Goal: Task Accomplishment & Management: Complete application form

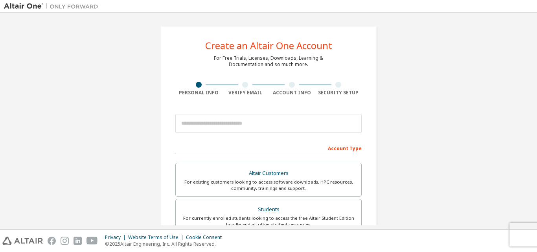
click at [254, 107] on div "Create an Altair One Account For Free Trials, Licenses, Downloads, Learning & D…" at bounding box center [268, 224] width 216 height 397
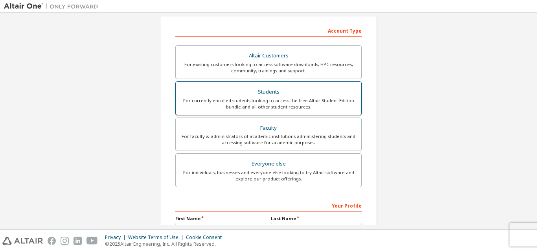
scroll to position [118, 0]
click at [254, 92] on div "Students" at bounding box center [268, 91] width 176 height 11
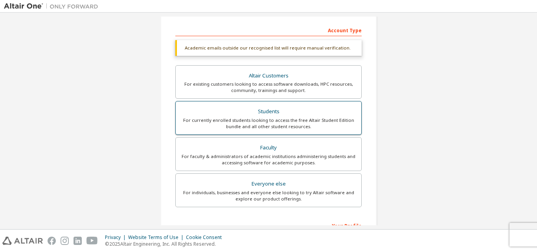
click at [278, 108] on div "Students" at bounding box center [268, 111] width 176 height 11
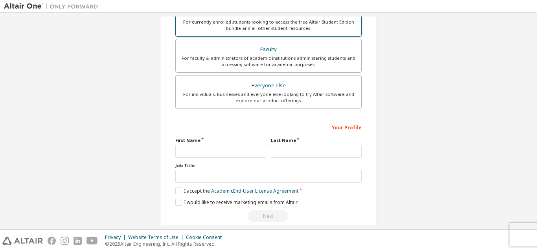
scroll to position [228, 0]
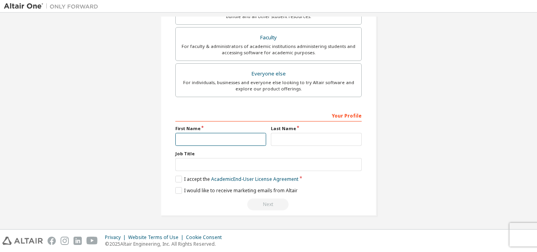
click at [199, 136] on input "text" at bounding box center [220, 139] width 91 height 13
type input "*"
type input "******"
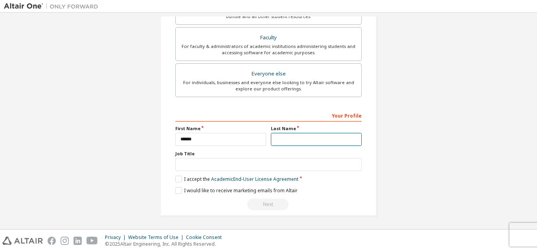
click at [296, 140] on input "text" at bounding box center [316, 139] width 91 height 13
type input "********"
click at [243, 179] on link "Academic End-User License Agreement" at bounding box center [254, 179] width 87 height 7
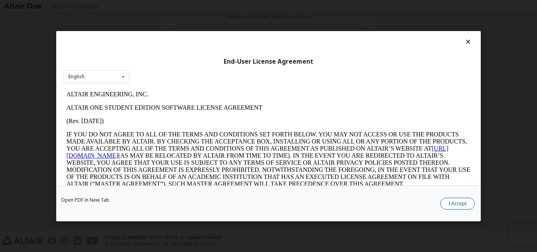
scroll to position [0, 0]
click at [450, 202] on button "I Accept" at bounding box center [457, 203] width 35 height 12
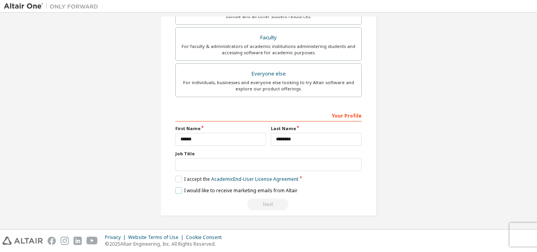
click at [180, 188] on label "I would like to receive marketing emails from Altair" at bounding box center [236, 190] width 122 height 7
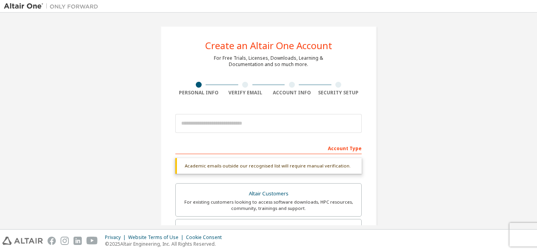
click at [212, 92] on div "Personal Info" at bounding box center [198, 93] width 47 height 6
click at [228, 95] on div "Verify Email" at bounding box center [245, 93] width 47 height 6
click at [246, 99] on div "Create an Altair One Account For Free Trials, Licenses, Downloads, Learning & D…" at bounding box center [268, 235] width 216 height 418
click at [258, 91] on div "Verify Email" at bounding box center [245, 93] width 47 height 6
click at [290, 97] on div "Create an Altair One Account For Free Trials, Licenses, Downloads, Learning & D…" at bounding box center [268, 235] width 216 height 418
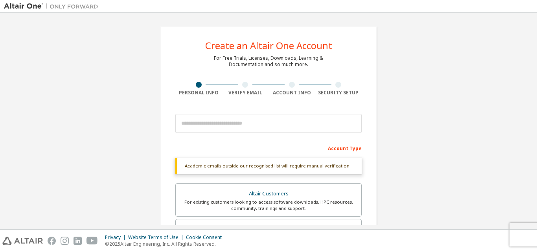
click at [295, 94] on div "Account Info" at bounding box center [291, 93] width 47 height 6
click at [303, 92] on div "Account Info" at bounding box center [291, 93] width 47 height 6
click at [318, 92] on div "Security Setup" at bounding box center [338, 93] width 47 height 6
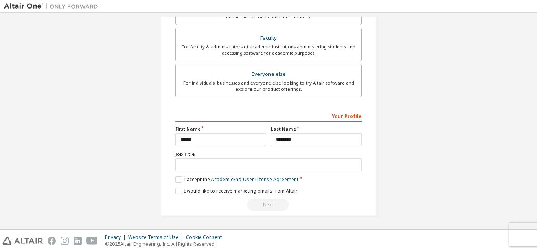
scroll to position [228, 0]
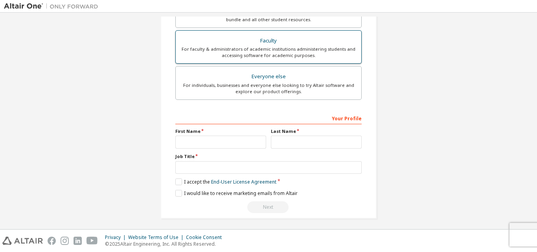
scroll to position [208, 0]
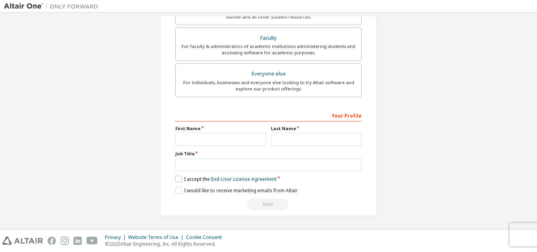
click at [176, 176] on label "I accept the End-User License Agreement" at bounding box center [225, 179] width 101 height 7
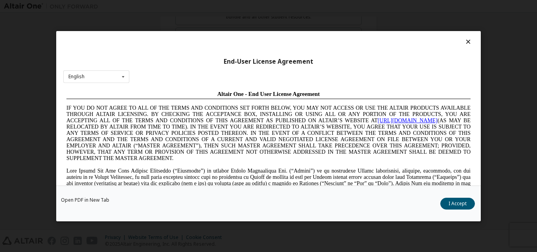
scroll to position [0, 0]
click at [459, 196] on div "Open PDF in New Tab I Accept" at bounding box center [268, 203] width 425 height 36
click at [459, 204] on button "I Accept" at bounding box center [457, 203] width 35 height 12
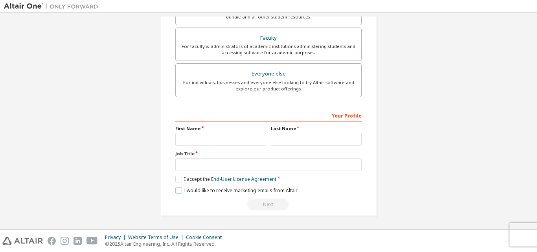
click at [176, 191] on label "I would like to receive marketing emails from Altair" at bounding box center [236, 190] width 122 height 7
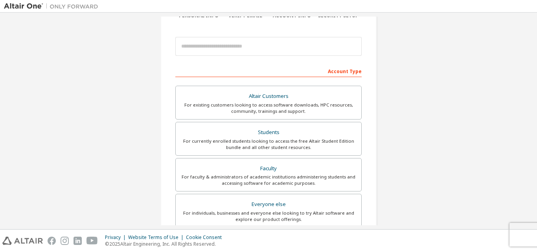
scroll to position [79, 0]
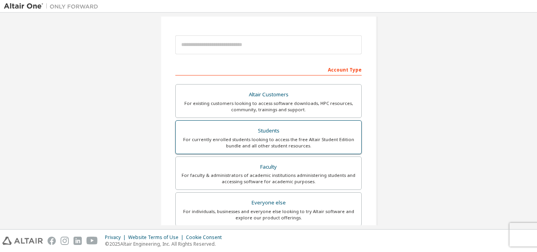
click at [259, 132] on div "Students" at bounding box center [268, 130] width 176 height 11
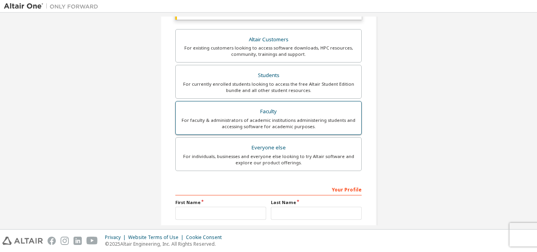
scroll to position [228, 0]
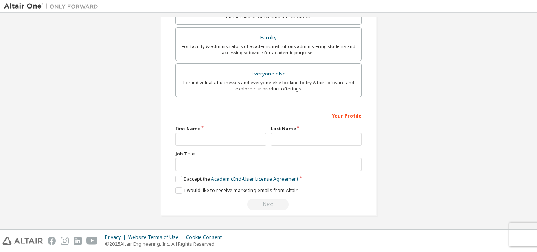
click at [175, 132] on div "First Name" at bounding box center [221, 135] width 96 height 20
click at [187, 146] on div "**********" at bounding box center [268, 160] width 186 height 102
click at [190, 141] on input "text" at bounding box center [220, 139] width 91 height 13
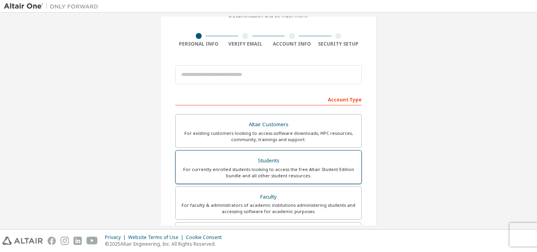
scroll to position [79, 0]
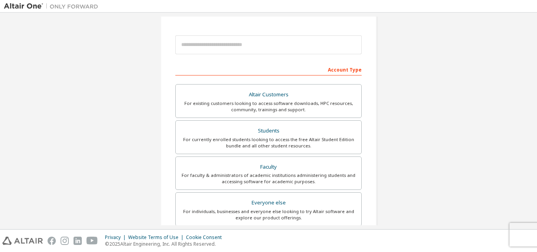
click at [291, 74] on div "Account Type" at bounding box center [268, 69] width 186 height 13
click at [308, 65] on div "Account Type" at bounding box center [268, 69] width 186 height 13
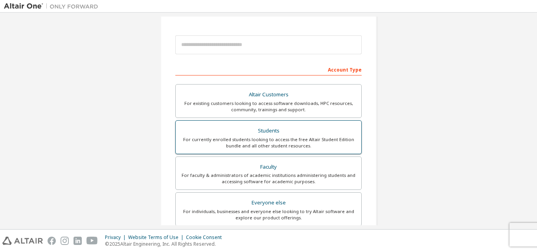
click at [279, 143] on div "For currently enrolled students looking to access the free Altair Student Editi…" at bounding box center [268, 142] width 176 height 13
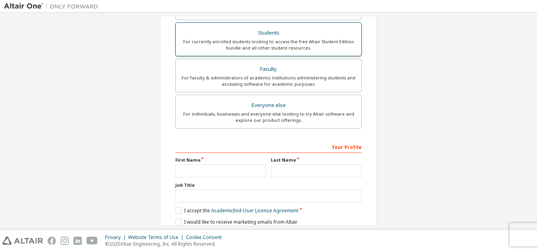
scroll to position [228, 0]
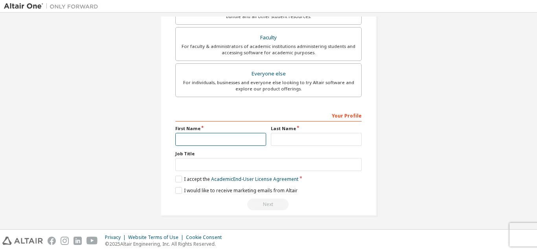
click at [224, 140] on input "text" at bounding box center [220, 139] width 91 height 13
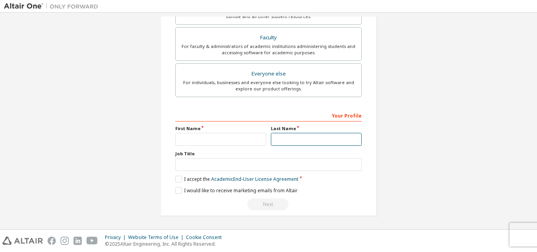
click at [275, 142] on input "text" at bounding box center [316, 139] width 91 height 13
click at [209, 151] on label "Job Title" at bounding box center [268, 154] width 186 height 6
click at [208, 178] on label "I accept the Academic End-User License Agreement" at bounding box center [236, 179] width 123 height 7
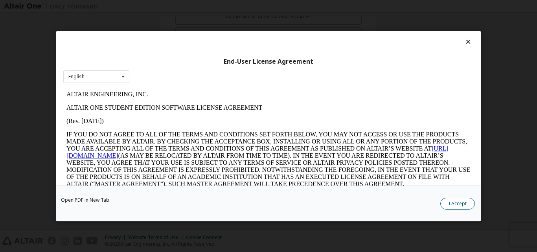
scroll to position [0, 0]
click at [443, 202] on button "I Accept" at bounding box center [457, 203] width 35 height 12
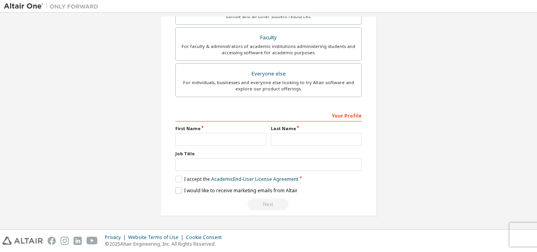
click at [175, 191] on label "I would like to receive marketing emails from Altair" at bounding box center [236, 190] width 122 height 7
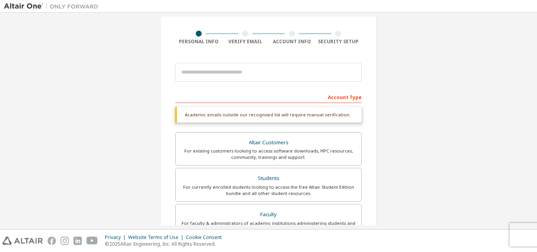
scroll to position [31, 0]
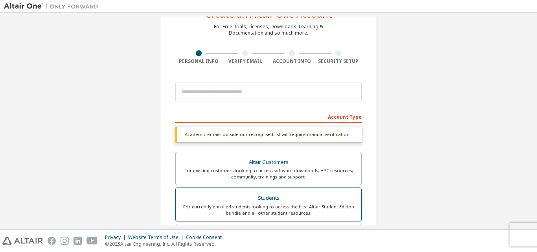
click at [235, 211] on div "For currently enrolled students looking to access the free Altair Student Editi…" at bounding box center [268, 210] width 176 height 13
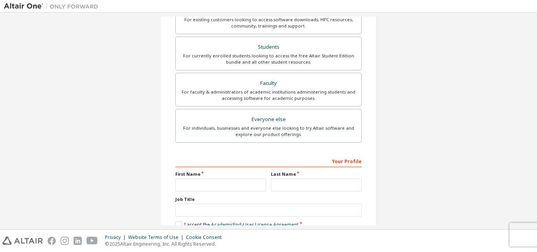
scroll to position [228, 0]
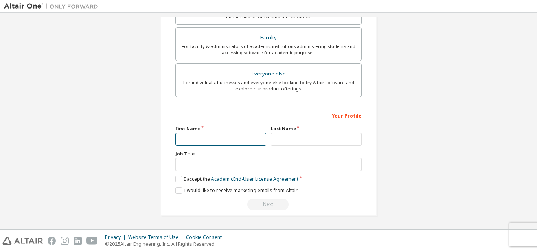
click at [221, 138] on input "text" at bounding box center [220, 139] width 91 height 13
type input "*"
type input "******"
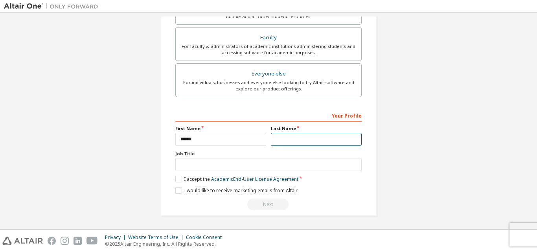
click at [317, 137] on input "text" at bounding box center [316, 139] width 91 height 13
type input "********"
click at [283, 197] on div "**********" at bounding box center [268, 160] width 186 height 102
click at [282, 211] on div "Create an Altair One Account For Free Trials, Licenses, Downloads, Learning & D…" at bounding box center [268, 7] width 216 height 418
click at [522, 233] on div "Privacy Website Terms of Use Cookie Consent © 2025 Altair Engineering, Inc. All…" at bounding box center [268, 241] width 537 height 22
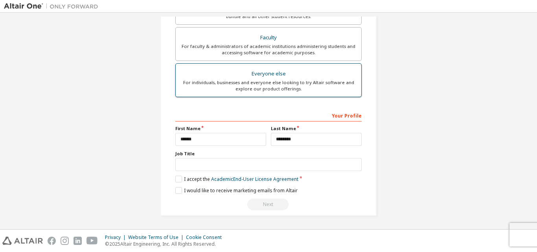
click at [262, 93] on label "Everyone else For individuals, businesses and everyone else looking to try Alta…" at bounding box center [268, 80] width 186 height 34
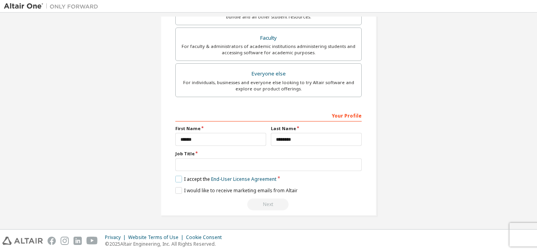
click at [180, 177] on label "I accept the End-User License Agreement" at bounding box center [225, 179] width 101 height 7
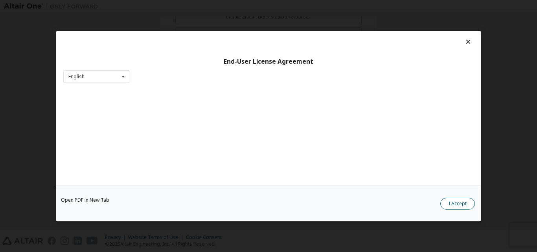
click at [453, 200] on button "I Accept" at bounding box center [457, 203] width 35 height 12
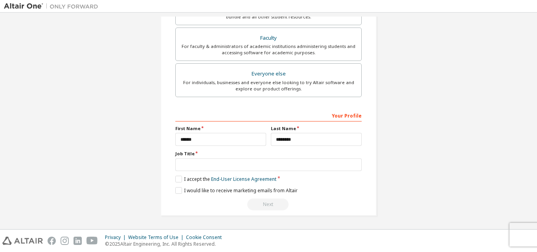
click at [8, 164] on div "Create an Altair One Account For Free Trials, Licenses, Downloads, Learning & D…" at bounding box center [268, 17] width 529 height 416
click at [53, 138] on div "Create an Altair One Account For Free Trials, Licenses, Downloads, Learning & D…" at bounding box center [268, 17] width 529 height 416
drag, startPoint x: 53, startPoint y: 138, endPoint x: 54, endPoint y: 147, distance: 9.5
click at [53, 141] on div "Create an Altair One Account For Free Trials, Licenses, Downloads, Learning & D…" at bounding box center [268, 17] width 529 height 416
click at [57, 147] on div "Create an Altair One Account For Free Trials, Licenses, Downloads, Learning & D…" at bounding box center [268, 17] width 529 height 416
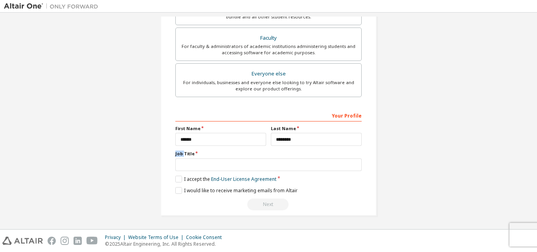
click at [57, 147] on div "Create an Altair One Account For Free Trials, Licenses, Downloads, Learning & D…" at bounding box center [268, 17] width 529 height 416
